Goal: Information Seeking & Learning: Find specific fact

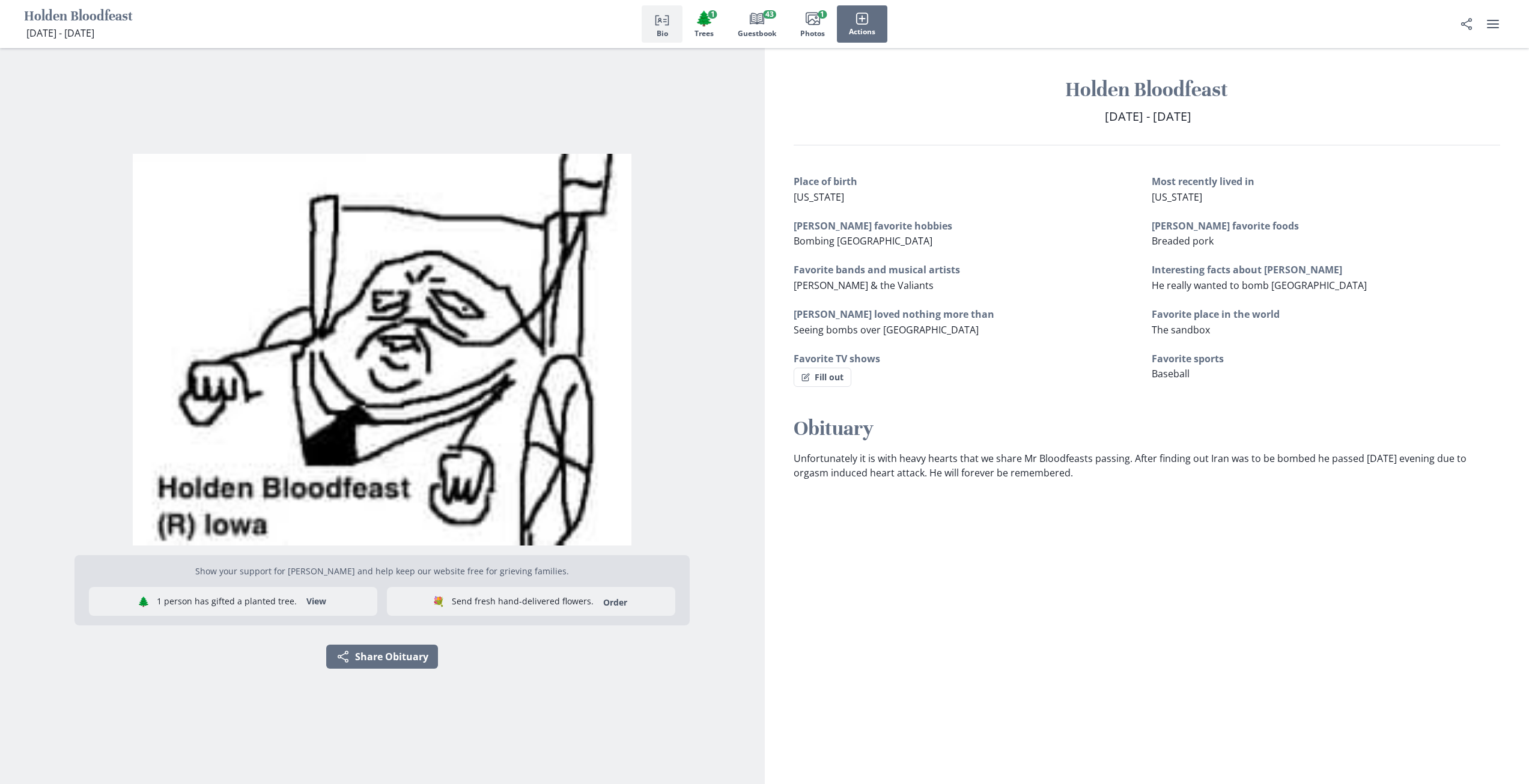
click at [863, 465] on p "Unfortunately it is with heavy hearts that we share Mr Bloodfeasts passing. Aft…" at bounding box center [1147, 465] width 707 height 29
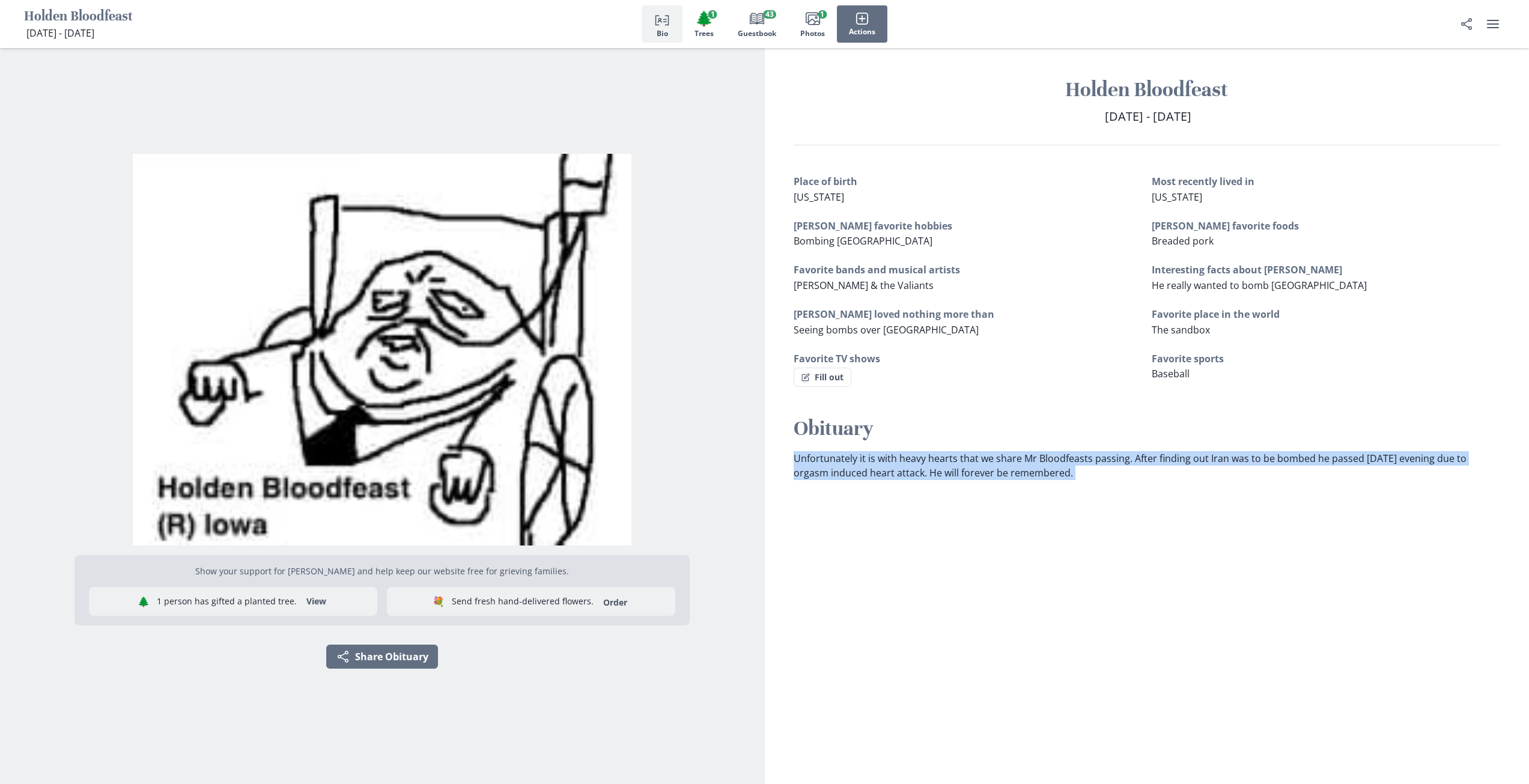
drag, startPoint x: 863, startPoint y: 465, endPoint x: 944, endPoint y: 471, distance: 81.2
click at [865, 465] on p "Unfortunately it is with heavy hearts that we share Mr Bloodfeasts passing. Aft…" at bounding box center [1147, 465] width 707 height 29
click at [979, 473] on p "Unfortunately it is with heavy hearts that we share Mr Bloodfeasts passing. Aft…" at bounding box center [1147, 465] width 707 height 29
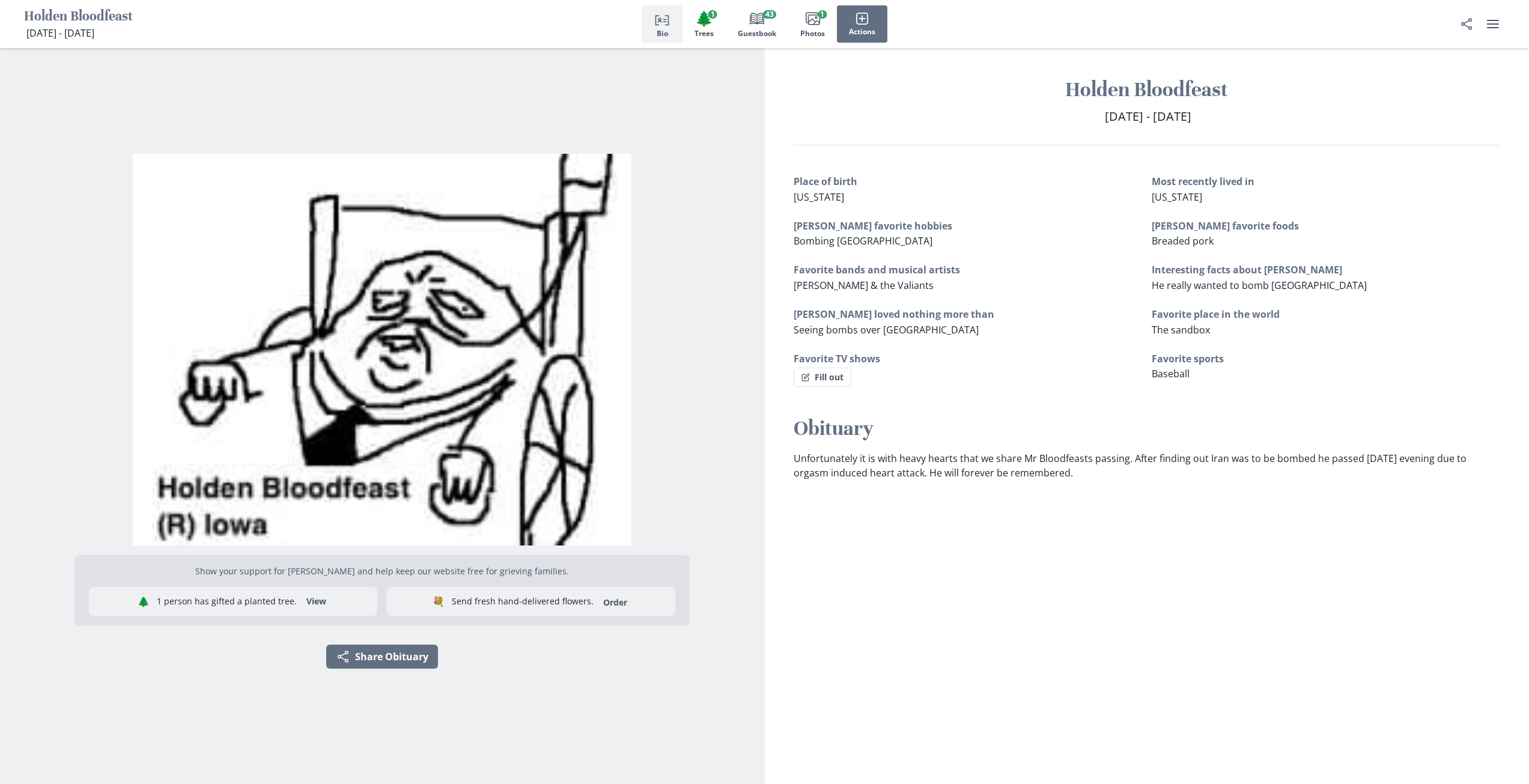
click at [912, 477] on p "Unfortunately it is with heavy hearts that we share Mr Bloodfeasts passing. Aft…" at bounding box center [1147, 465] width 707 height 29
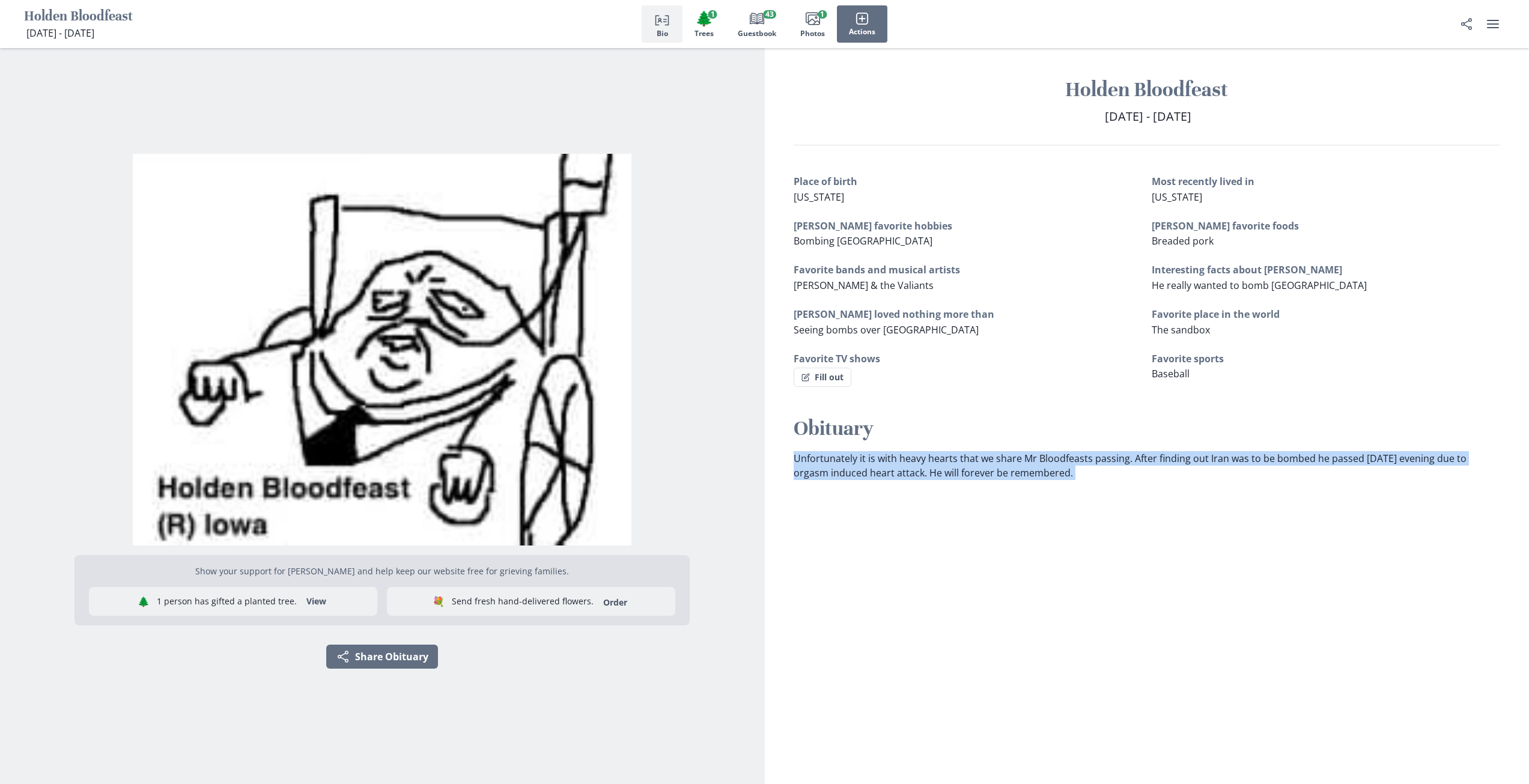
drag, startPoint x: 912, startPoint y: 477, endPoint x: 944, endPoint y: 470, distance: 32.8
click at [917, 477] on p "Unfortunately it is with heavy hearts that we share Mr Bloodfeasts passing. Aft…" at bounding box center [1147, 465] width 707 height 29
click at [951, 467] on p "Unfortunately it is with heavy hearts that we share Mr Bloodfeasts passing. Aft…" at bounding box center [1147, 465] width 707 height 29
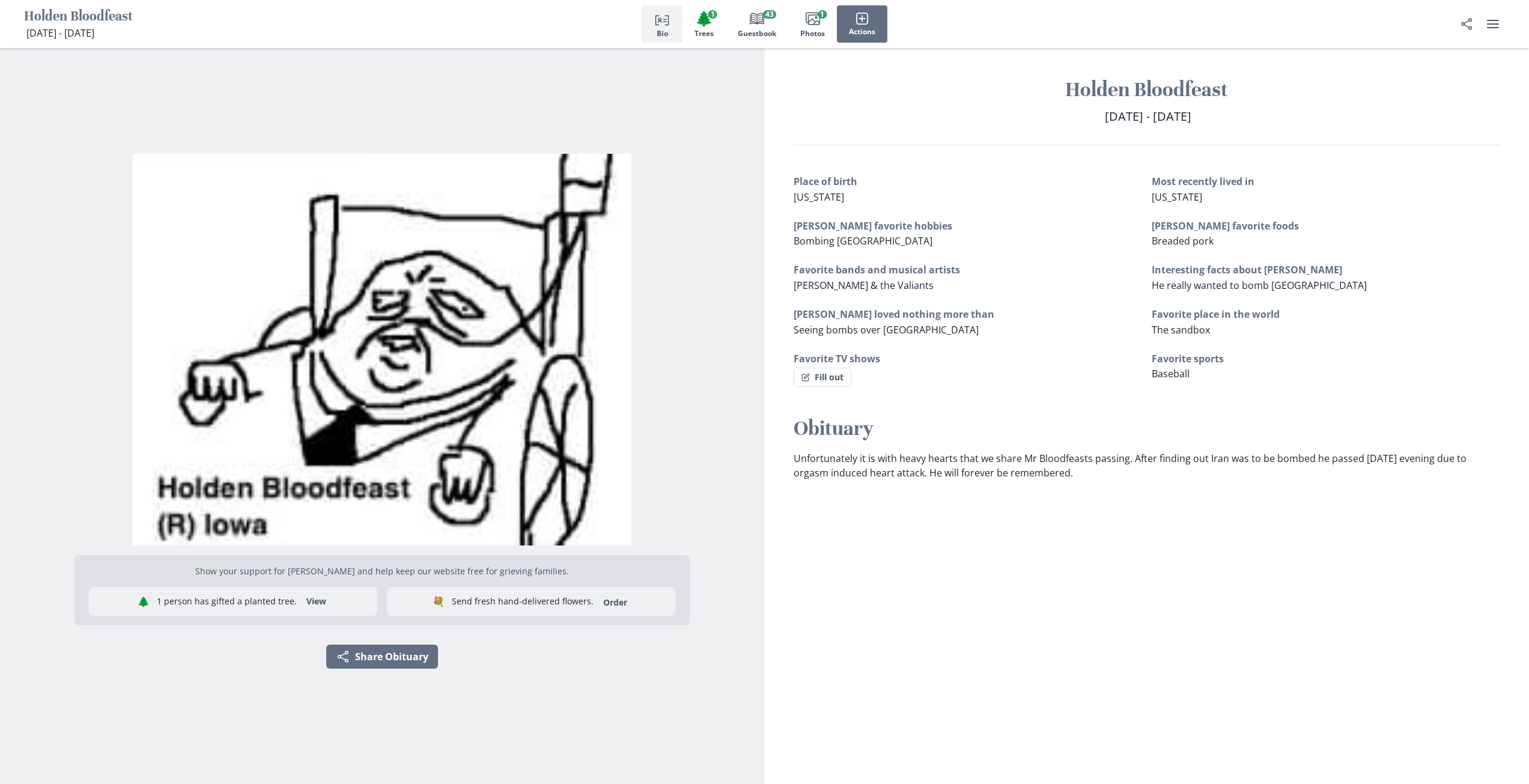
click at [993, 585] on section "Holden Bloodfeast [DATE] - [DATE] [DATE] - [DEMOGRAPHIC_DATA] Place of birth [U…" at bounding box center [1147, 415] width 765 height 735
